Goal: Task Accomplishment & Management: Use online tool/utility

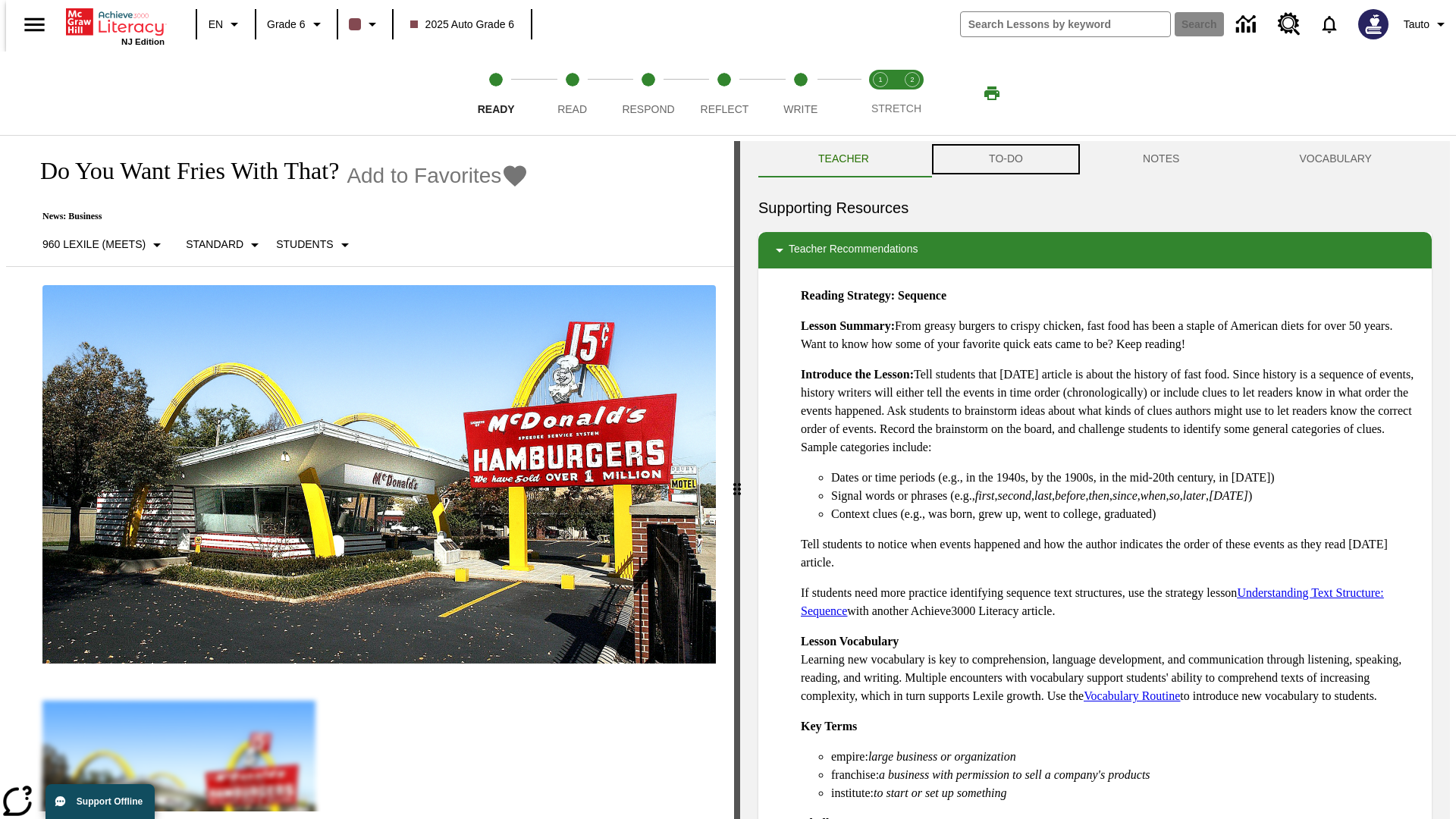
click at [1005, 159] on button "TO-DO" at bounding box center [1005, 159] width 154 height 37
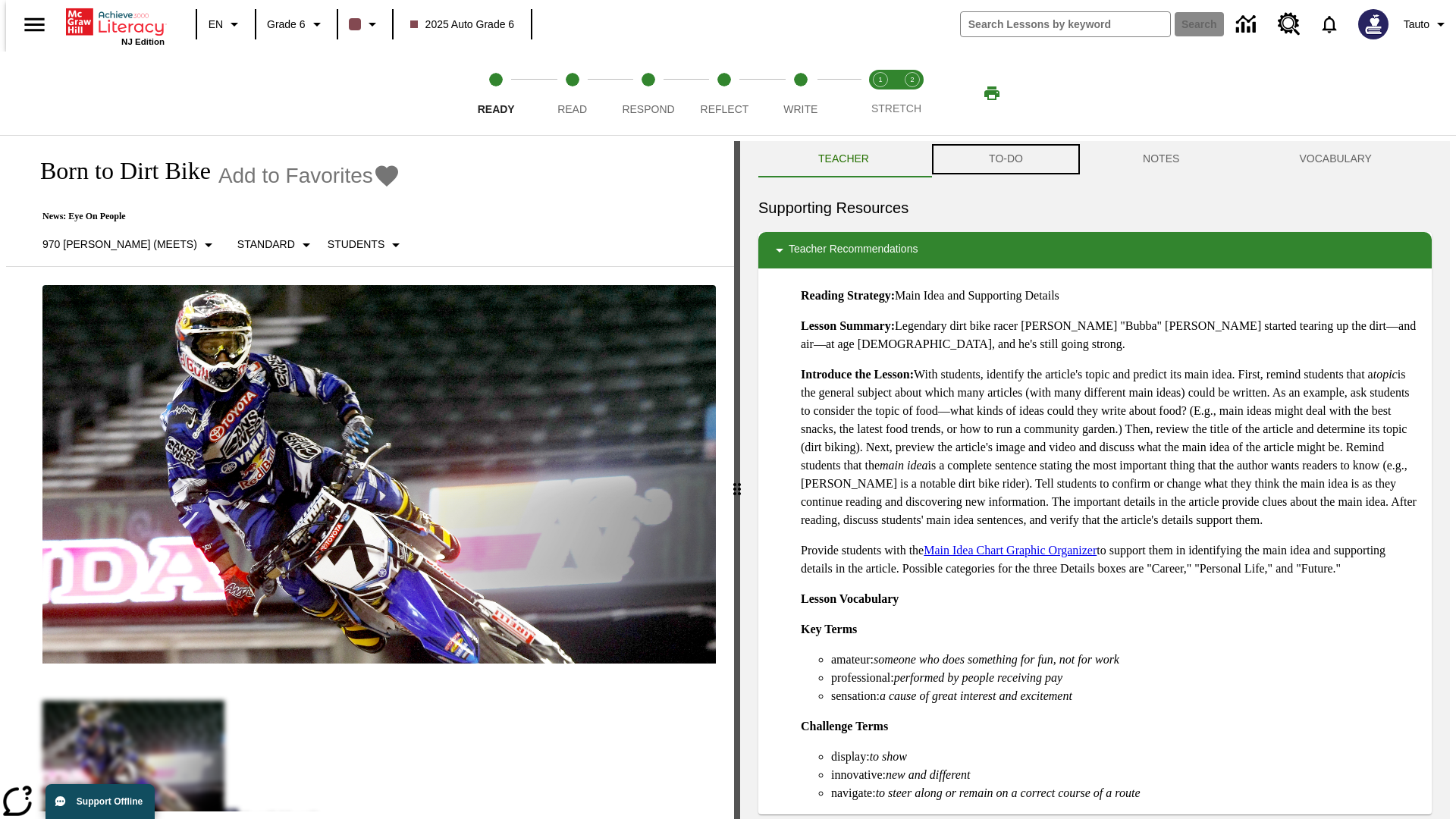
click at [1005, 159] on button "TO-DO" at bounding box center [1005, 159] width 154 height 37
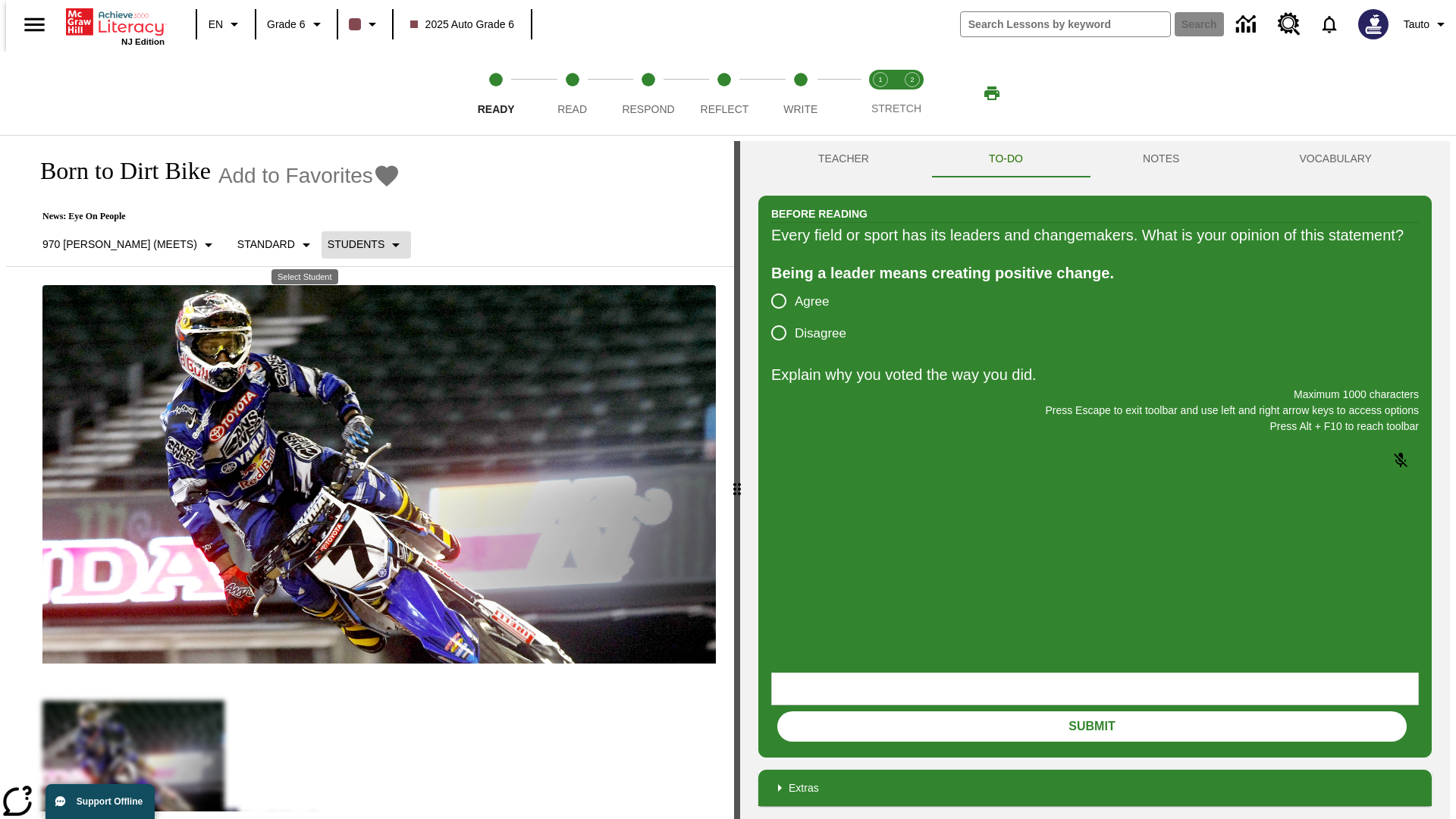
click at [328, 245] on p "Students" at bounding box center [356, 244] width 57 height 16
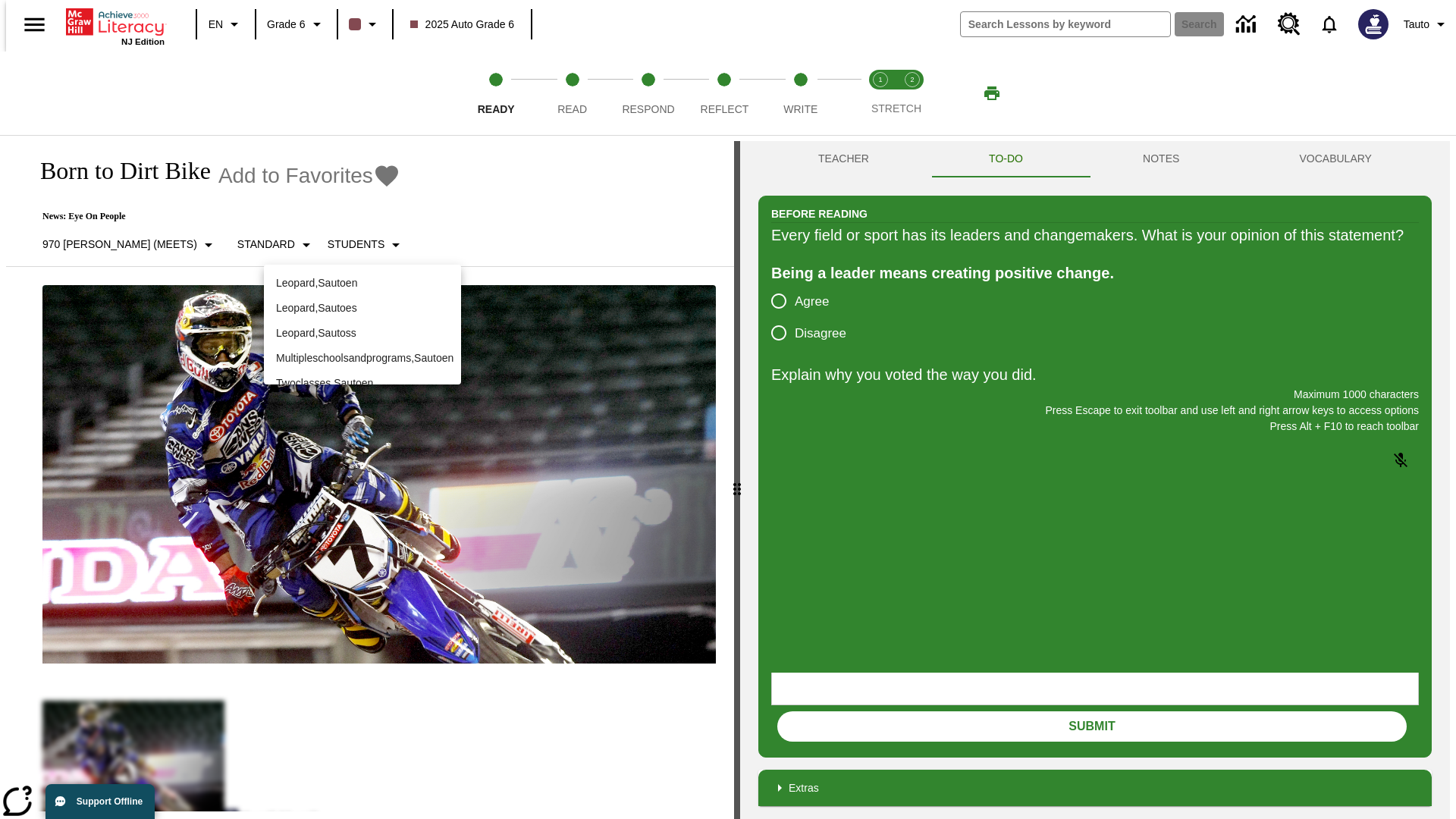
click at [363, 277] on p "Leopard , Sautoen" at bounding box center [362, 283] width 173 height 16
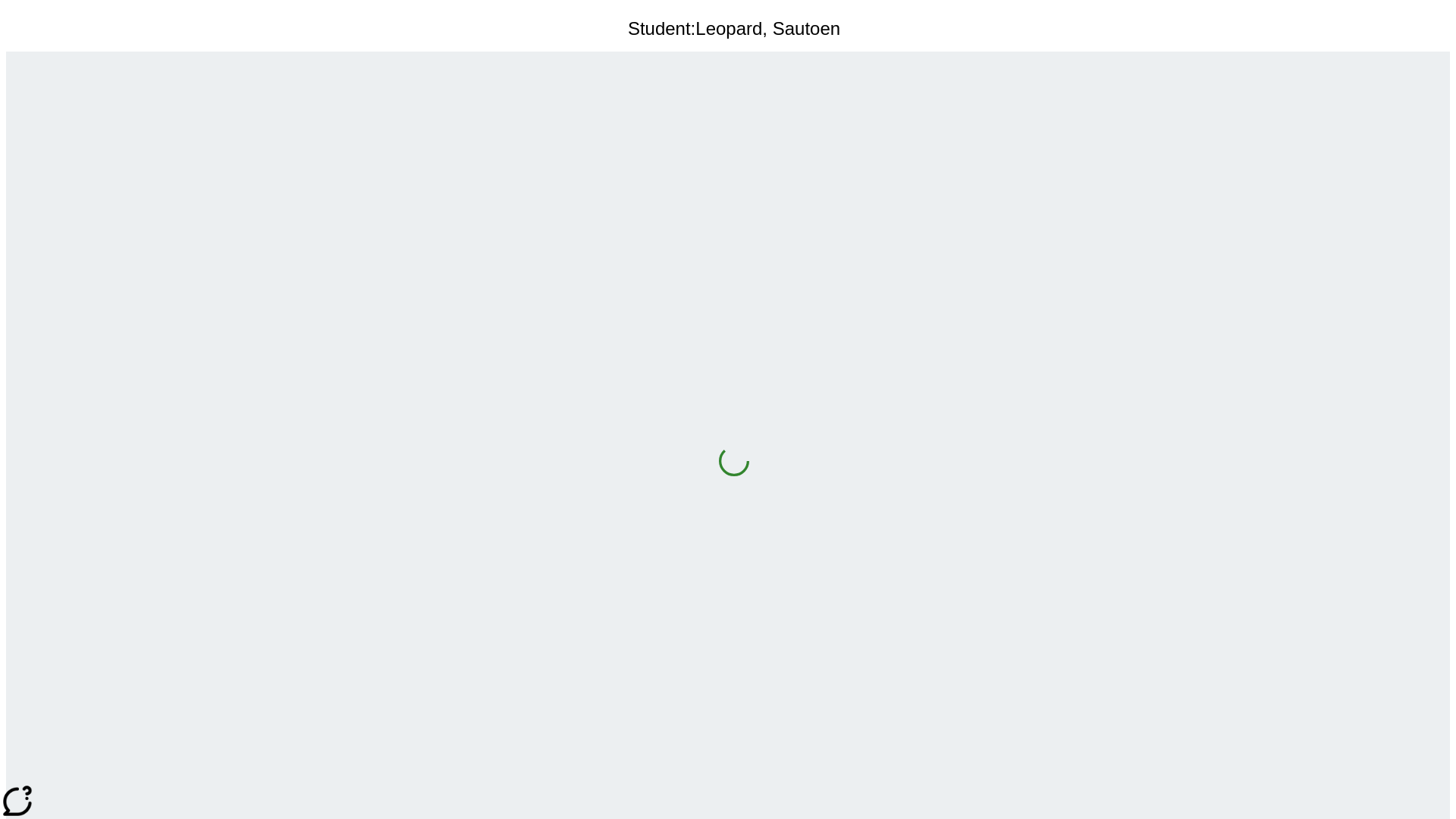
scroll to position [98, 0]
